Goal: Find specific page/section: Find specific page/section

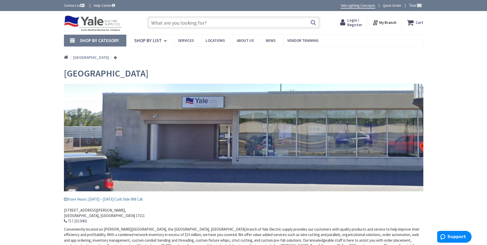
click at [190, 26] on input "text" at bounding box center [233, 22] width 173 height 13
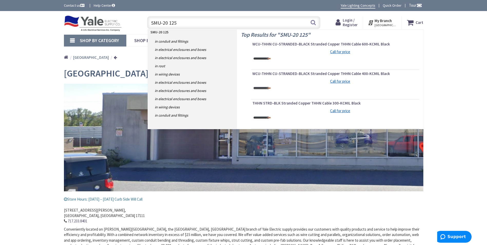
type input "SMU-20 125E"
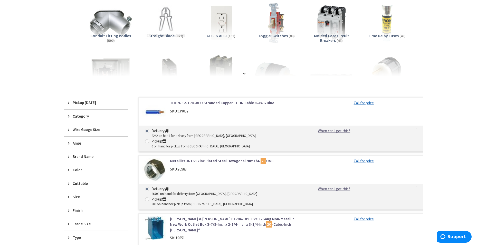
scroll to position [77, 0]
click at [98, 159] on span "Brand Name" at bounding box center [94, 155] width 42 height 5
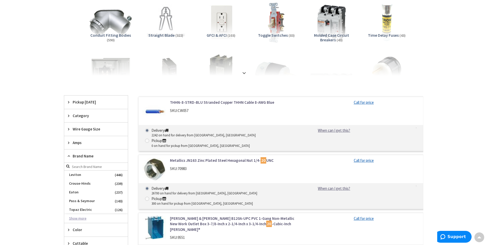
click at [75, 219] on button "Show more" at bounding box center [96, 218] width 64 height 9
click at [75, 190] on span "Eaton" at bounding box center [96, 192] width 64 height 9
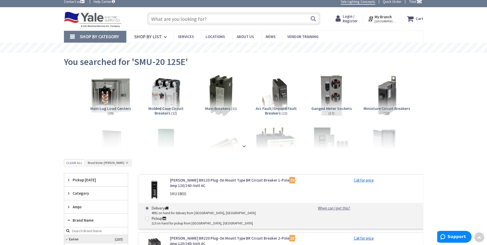
scroll to position [0, 0]
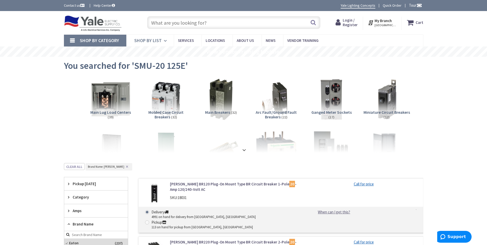
click at [150, 39] on span "Shop By List" at bounding box center [147, 40] width 27 height 6
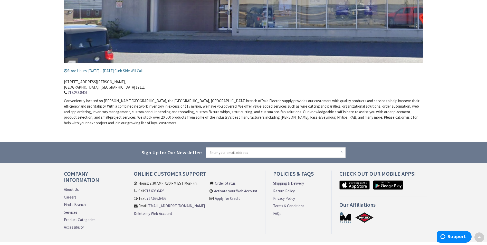
scroll to position [146, 0]
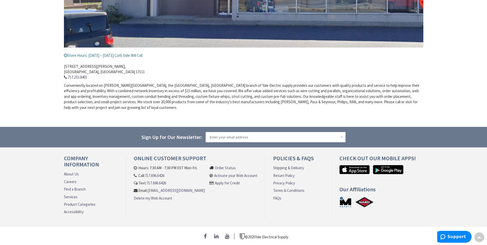
click at [78, 188] on link "Find a Branch" at bounding box center [75, 188] width 22 height 5
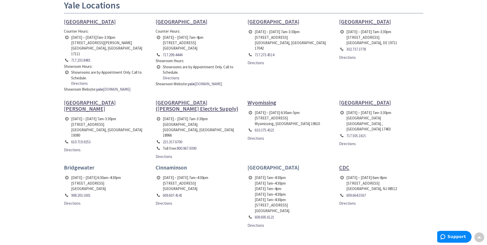
scroll to position [154, 0]
